Goal: Information Seeking & Learning: Find specific page/section

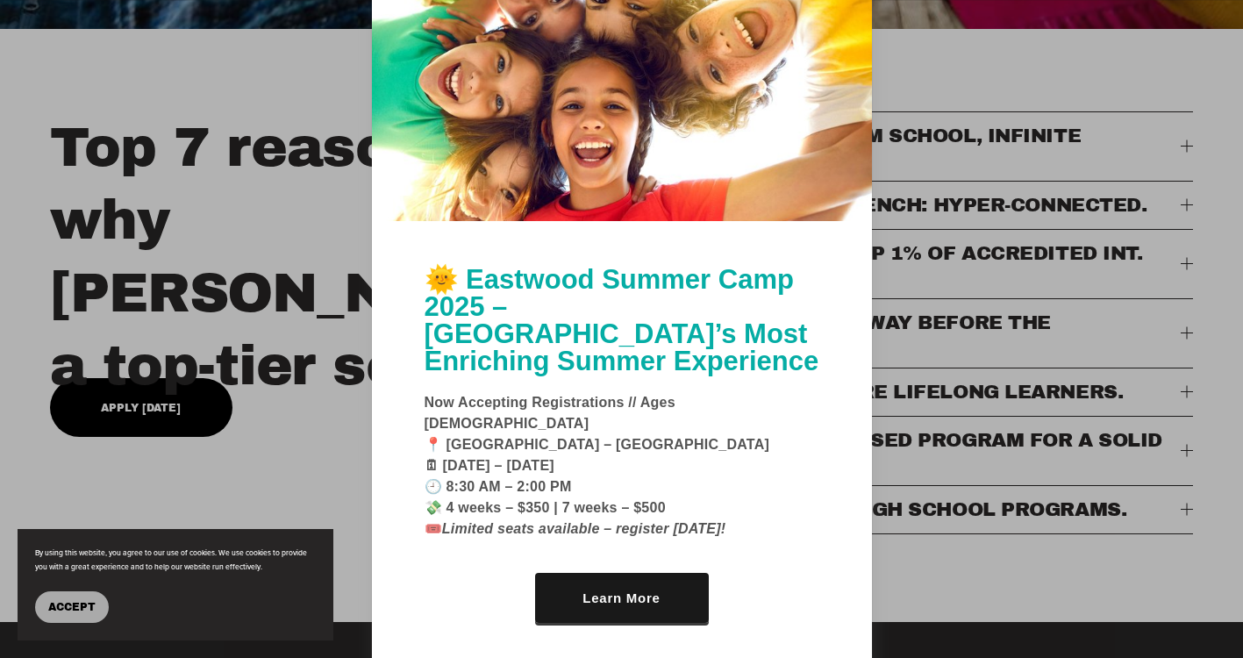
scroll to position [689, 0]
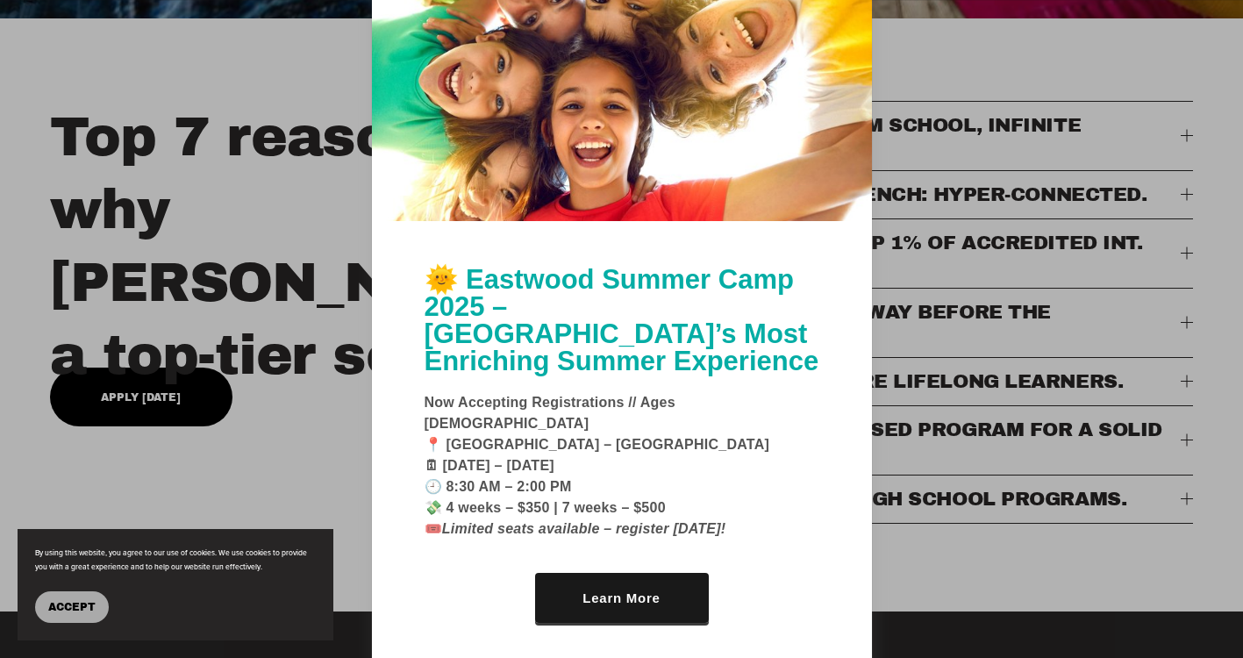
click at [335, 455] on div at bounding box center [621, 329] width 1243 height 658
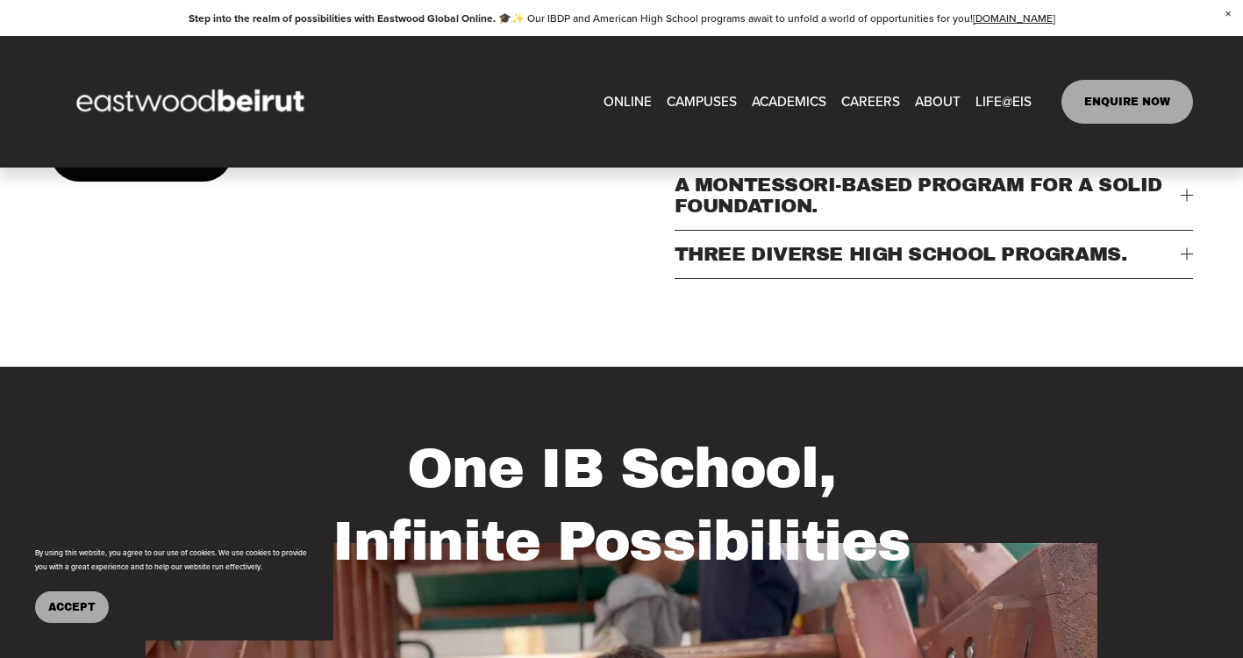
scroll to position [806, 0]
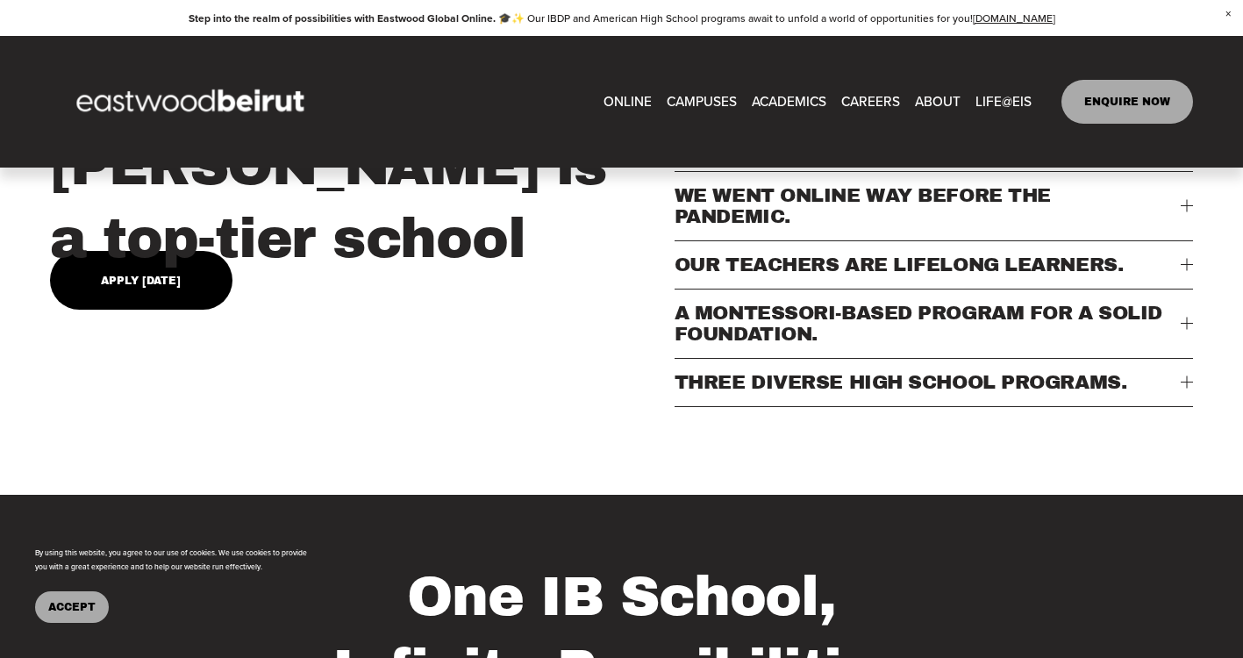
click at [0, 0] on link "EASTWOOD COLLEGE KAFARSHIMA" at bounding box center [0, 0] width 0 height 0
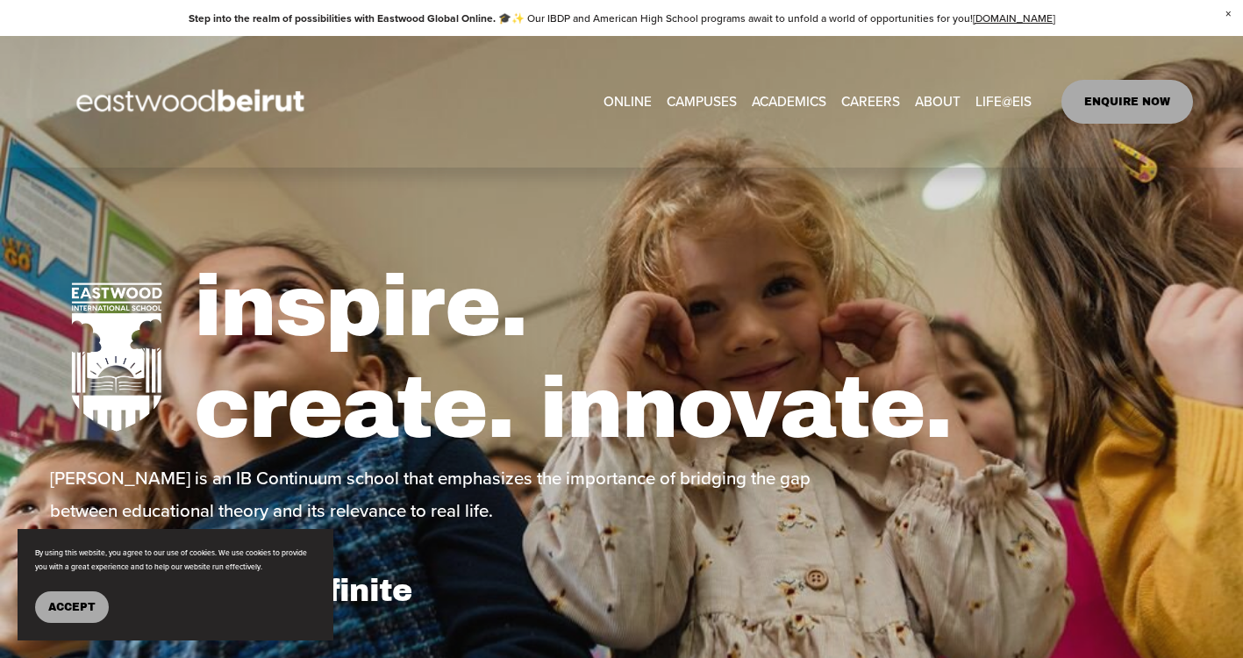
click at [0, 0] on span "Tuition & Financial Aid" at bounding box center [0, 0] width 0 height 0
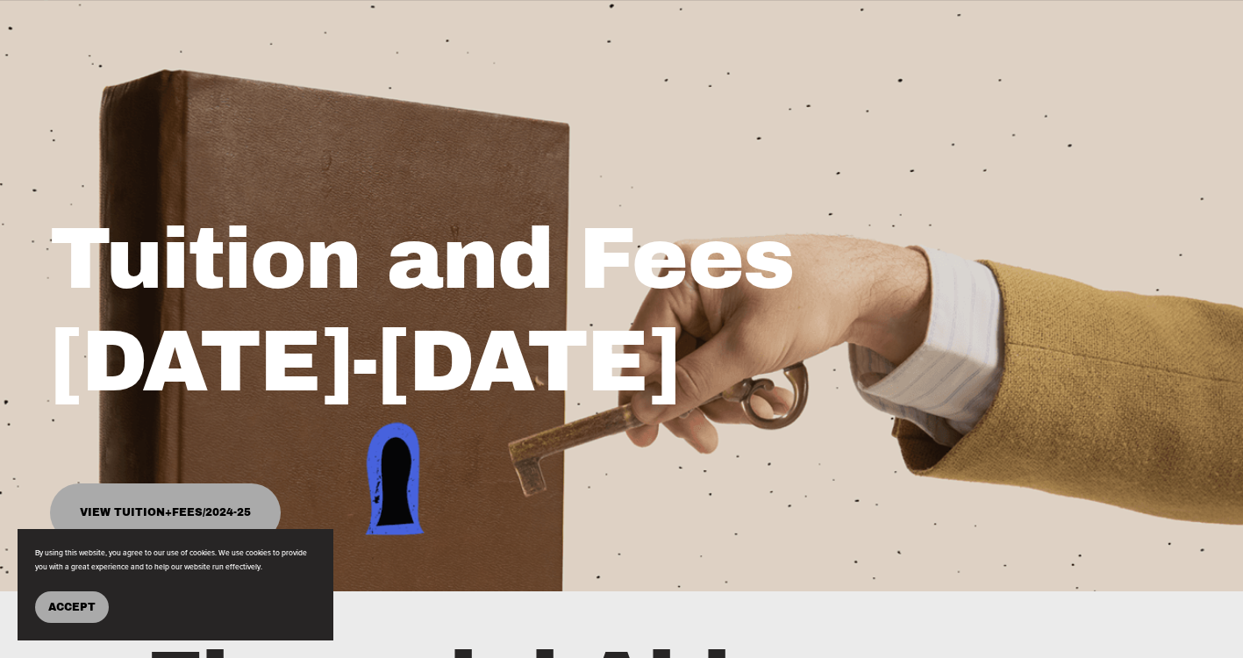
scroll to position [146, 0]
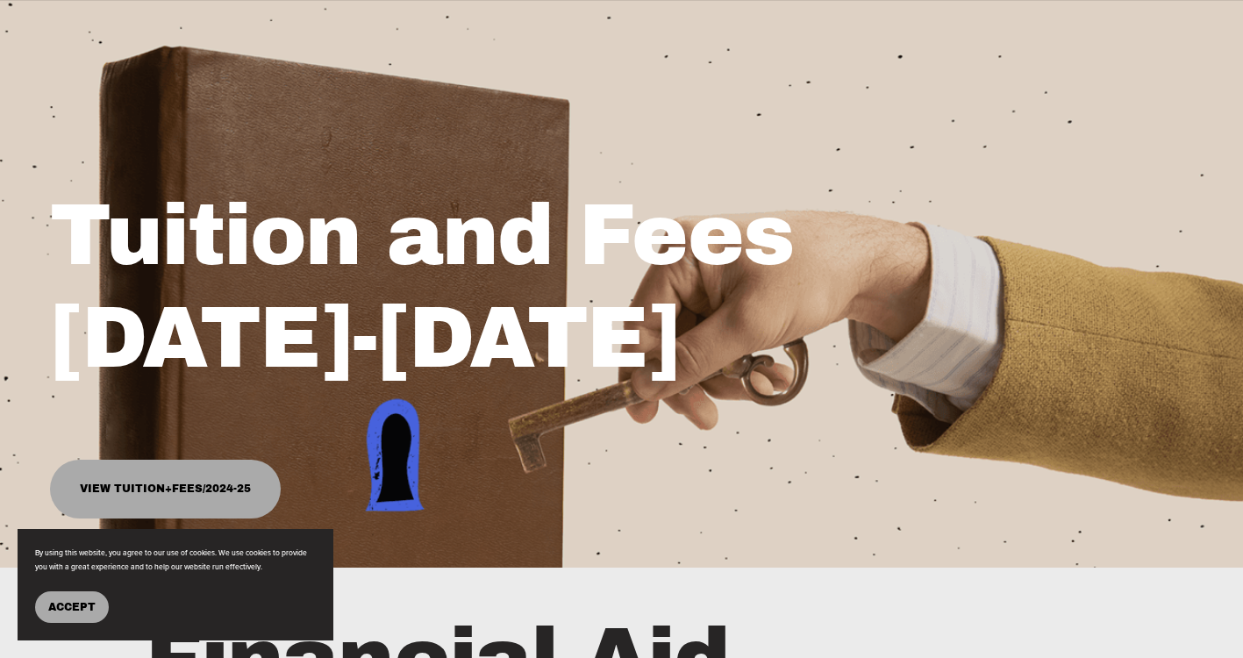
click at [158, 489] on link "View Tuition+Fees/2024-25" at bounding box center [165, 489] width 231 height 59
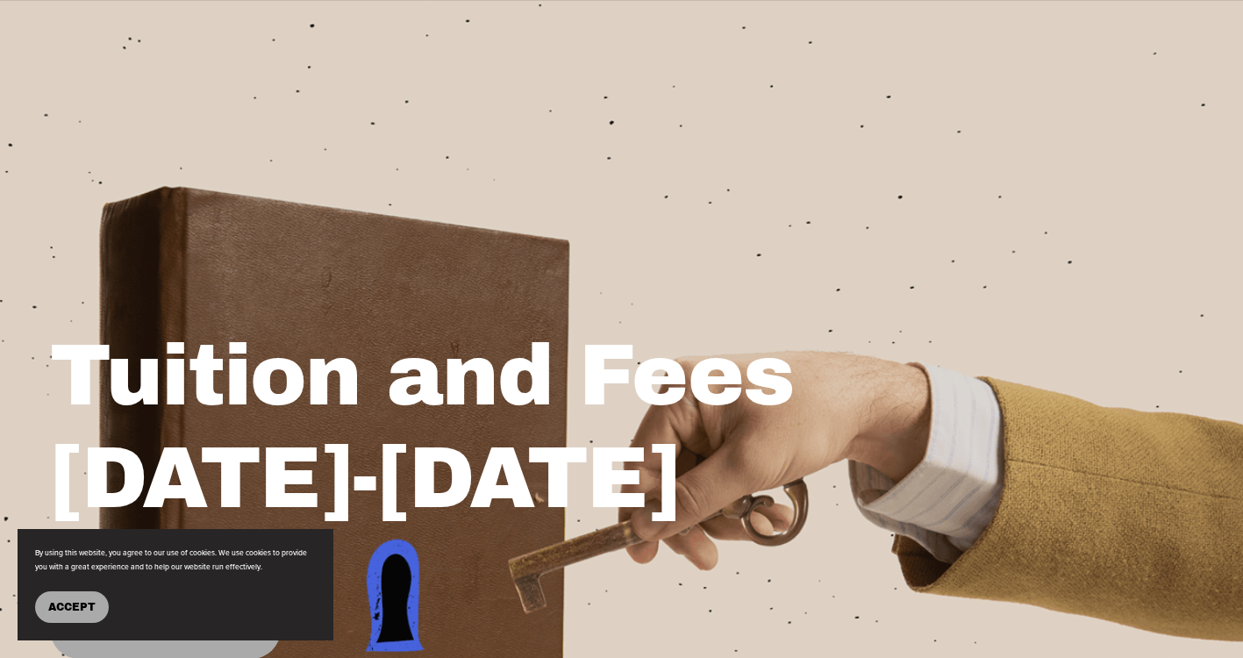
scroll to position [0, 0]
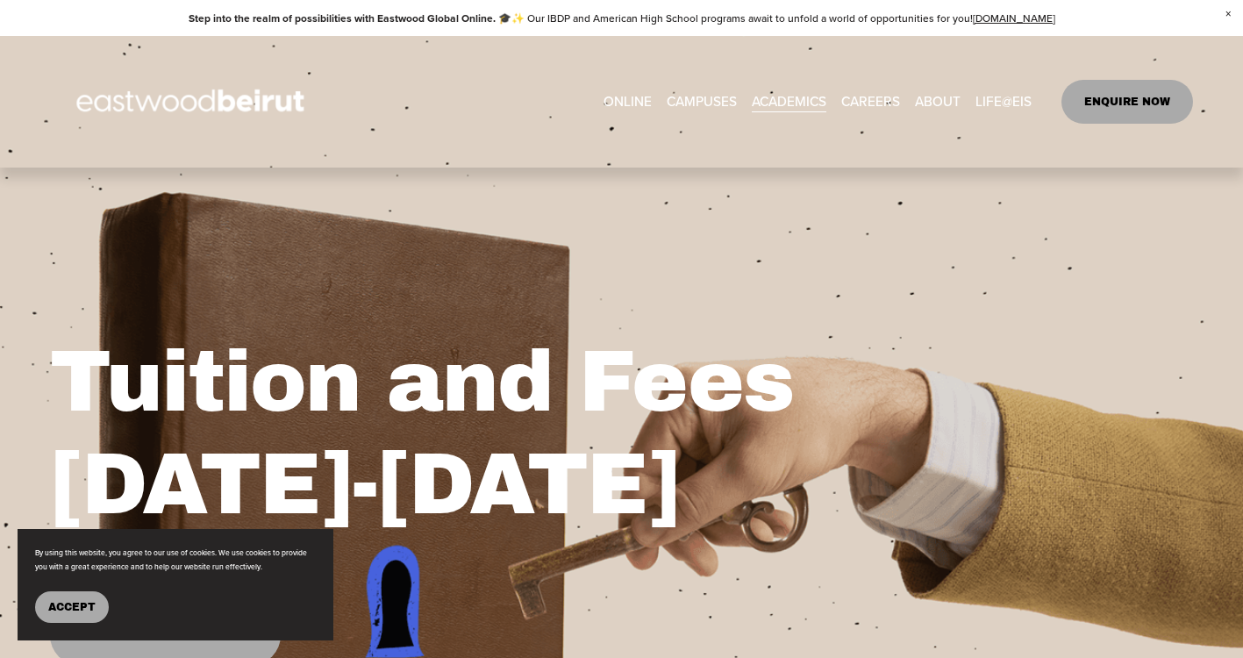
click at [0, 0] on link "EASTWOOD COLLEGE KAFARSHIMA" at bounding box center [0, 0] width 0 height 0
